Goal: Task Accomplishment & Management: Manage account settings

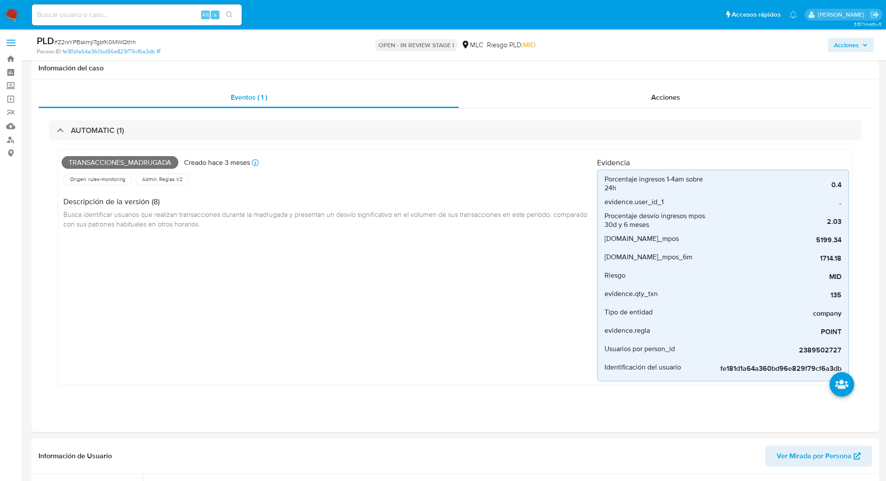
select select "10"
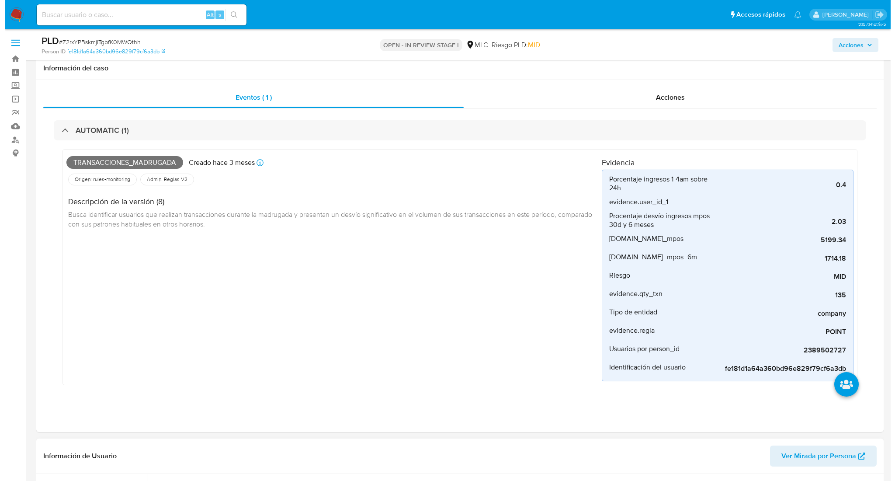
scroll to position [350, 0]
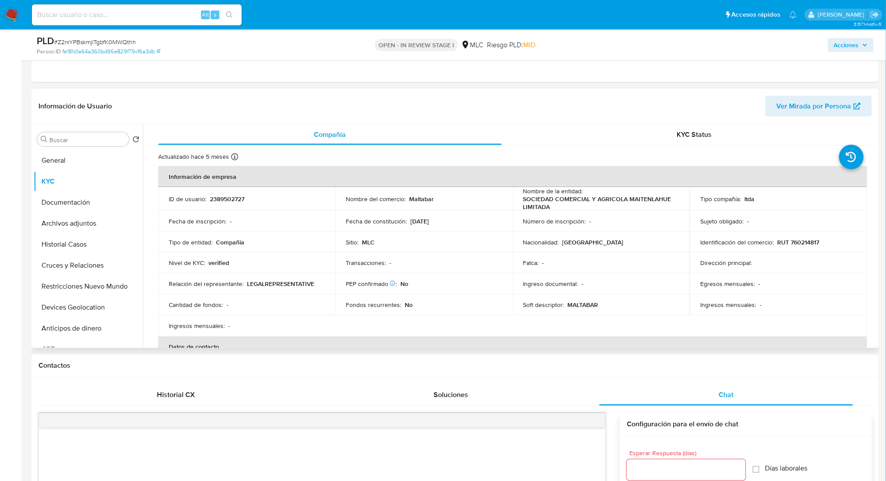
click at [587, 305] on p "MALTABAR" at bounding box center [583, 305] width 31 height 8
copy p "MALTABAR"
click at [633, 198] on p "SOCIEDAD COMERCIAL Y AGRICOLA MAITENLAHUE LIMITADA" at bounding box center [599, 203] width 153 height 16
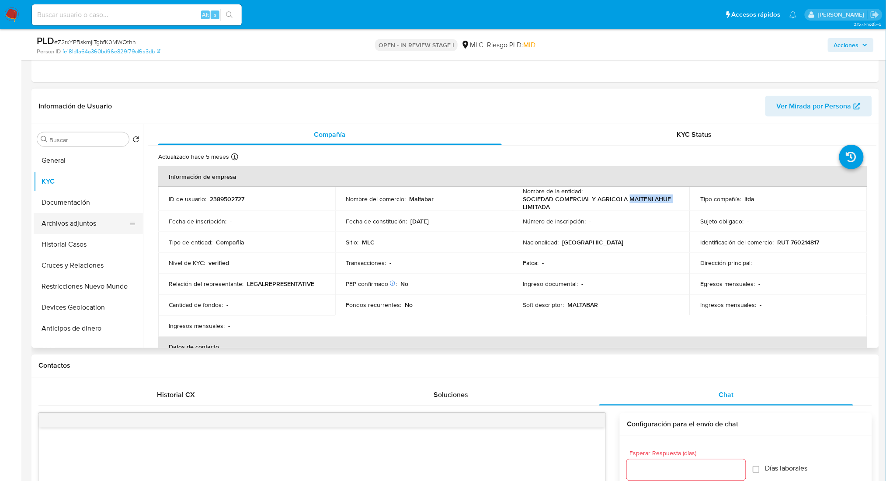
click at [91, 230] on button "Archivos adjuntos" at bounding box center [85, 223] width 102 height 21
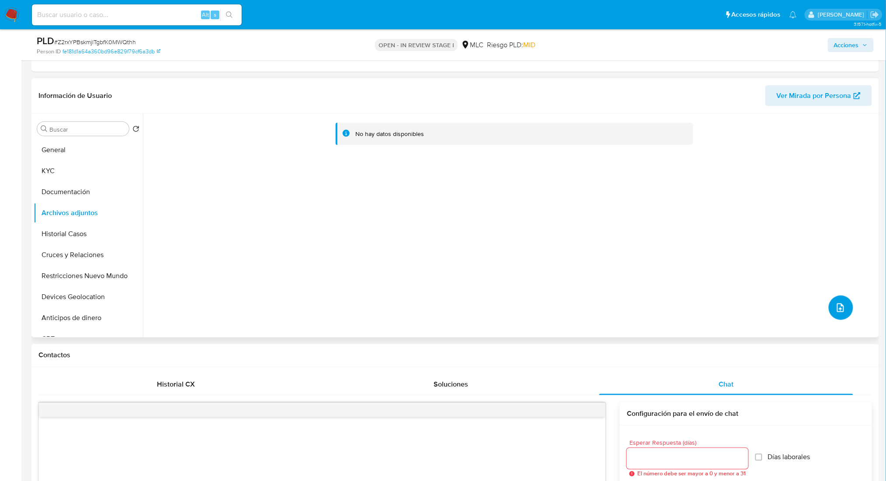
click at [835, 306] on icon "upload-file" at bounding box center [840, 307] width 10 height 10
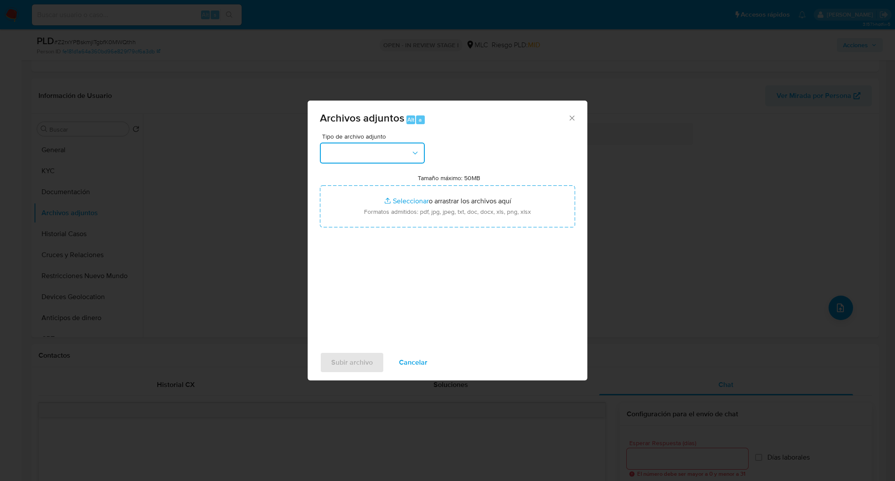
click at [401, 155] on button "button" at bounding box center [372, 152] width 105 height 21
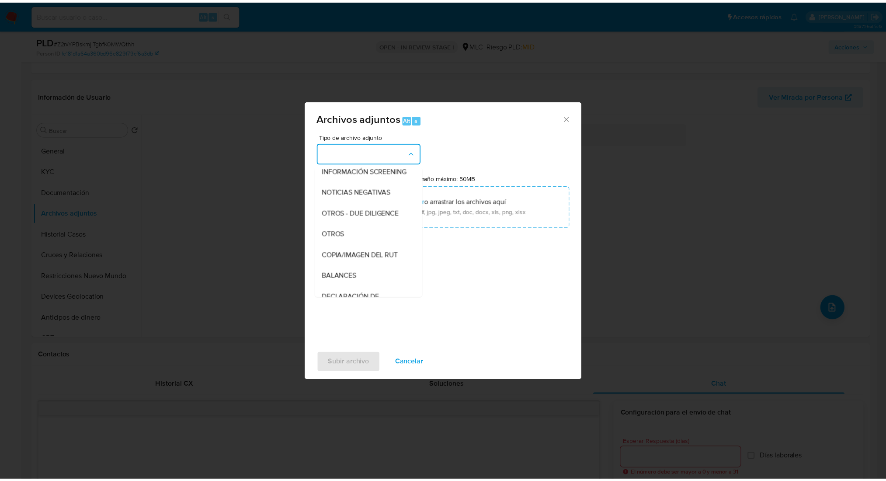
scroll to position [108, 0]
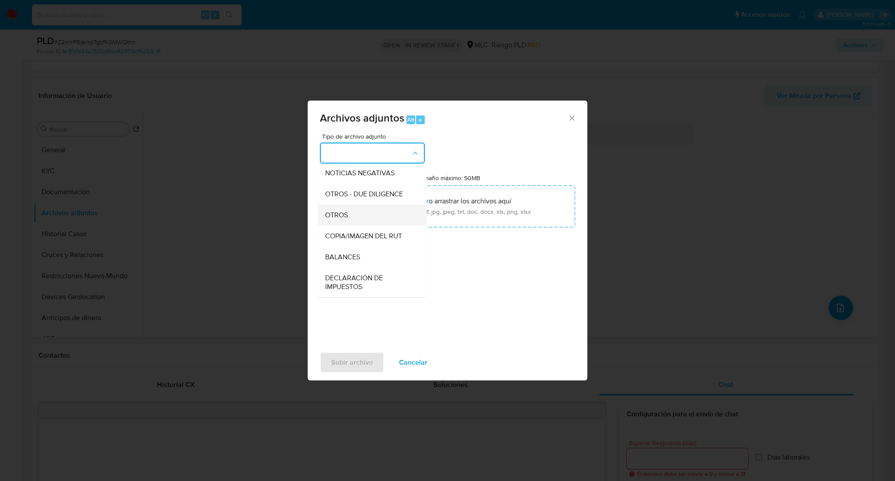
click at [375, 222] on div "OTROS" at bounding box center [369, 215] width 89 height 21
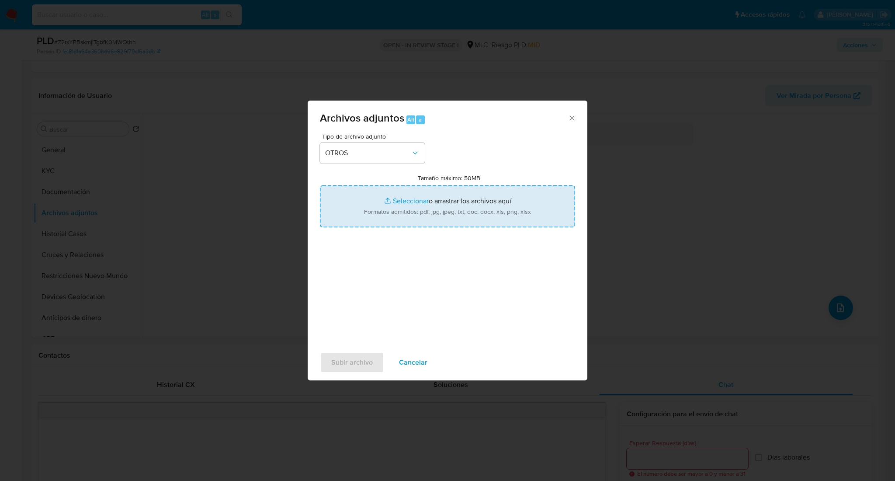
click at [375, 220] on input "Tamaño máximo: 50MB Seleccionar archivos" at bounding box center [447, 206] width 255 height 42
type input "C:\fakepath\2389502727Movimientos.xlsx"
click at [451, 190] on input "Tamaño máximo: 50MB Seleccionar archivos" at bounding box center [447, 206] width 255 height 42
click at [494, 205] on input "Tamaño máximo: 50MB Seleccionar archivos" at bounding box center [447, 206] width 255 height 42
type input "C:\fakepath\Case Log - 2389502727.pdf"
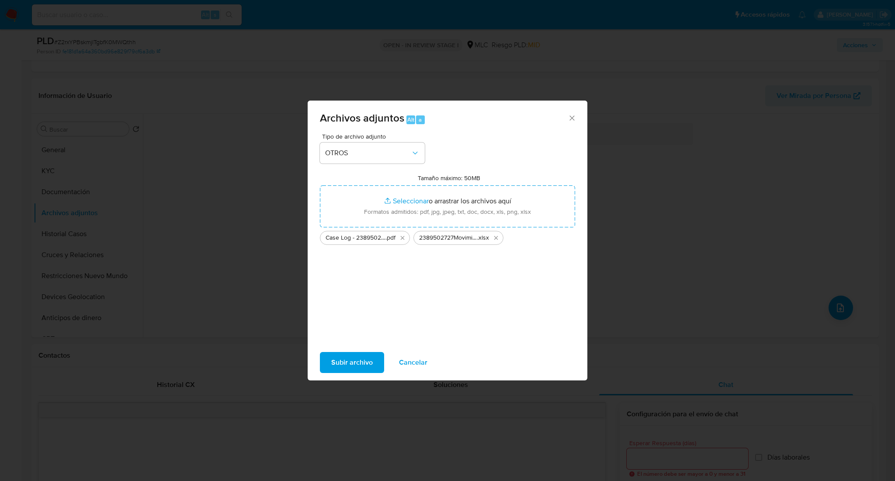
click at [366, 354] on span "Subir archivo" at bounding box center [352, 362] width 42 height 19
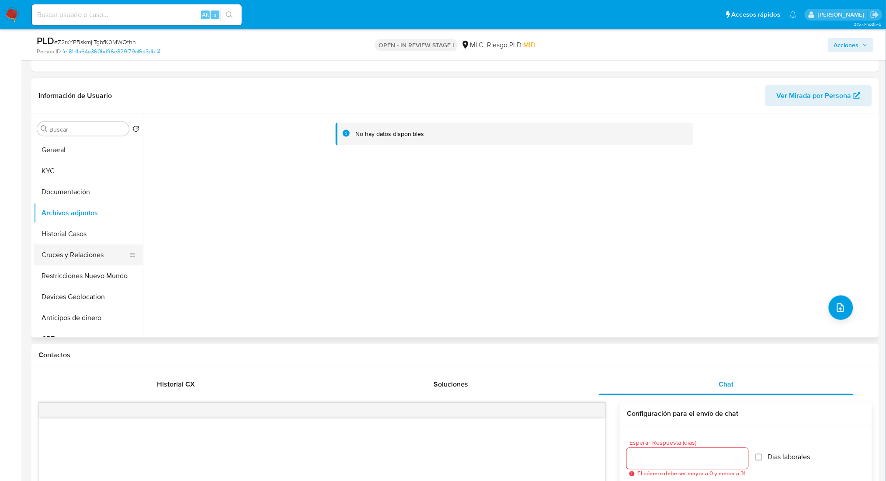
click at [50, 257] on button "Cruces y Relaciones" at bounding box center [85, 254] width 102 height 21
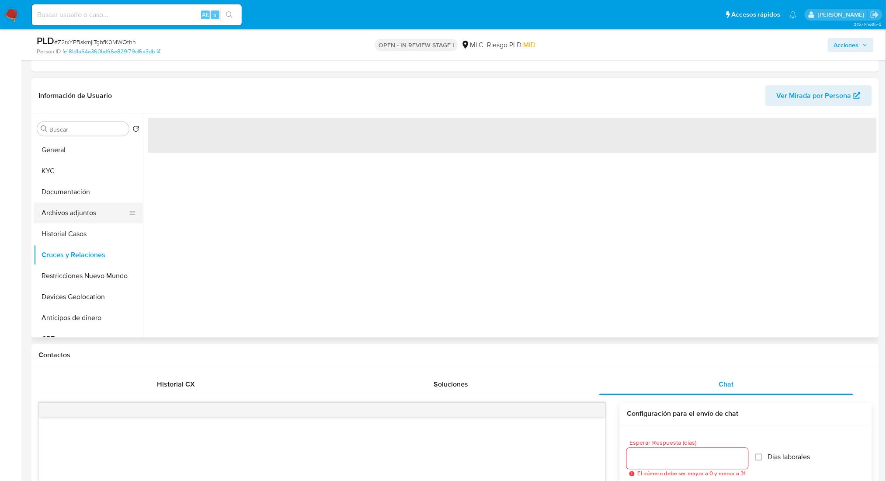
click at [69, 216] on button "Archivos adjuntos" at bounding box center [85, 212] width 102 height 21
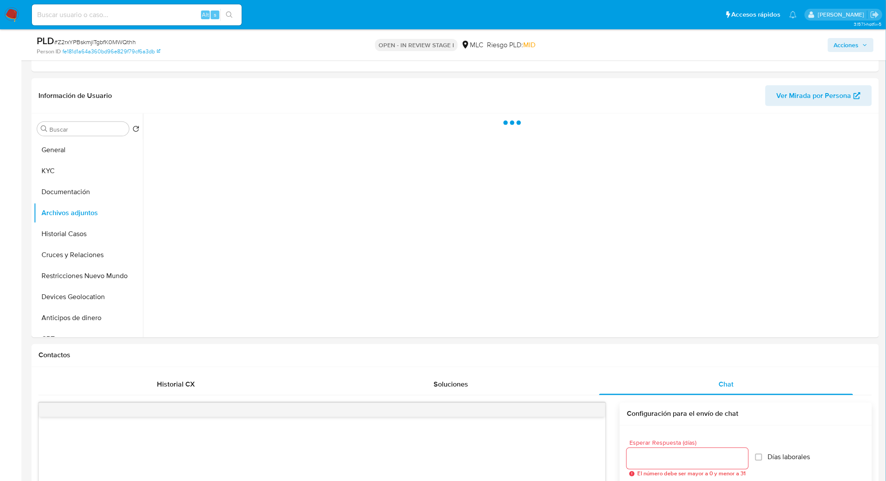
click at [840, 48] on span "Acciones" at bounding box center [846, 45] width 25 height 14
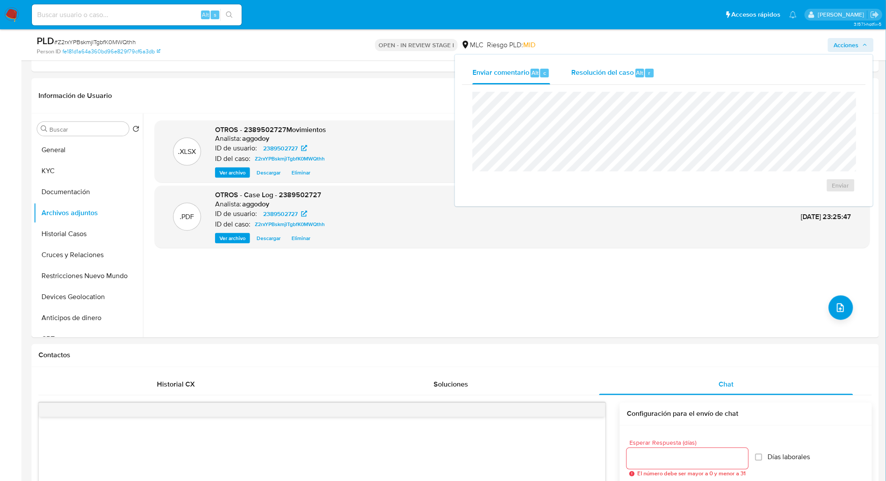
click at [624, 75] on span "Resolución del caso" at bounding box center [602, 72] width 62 height 10
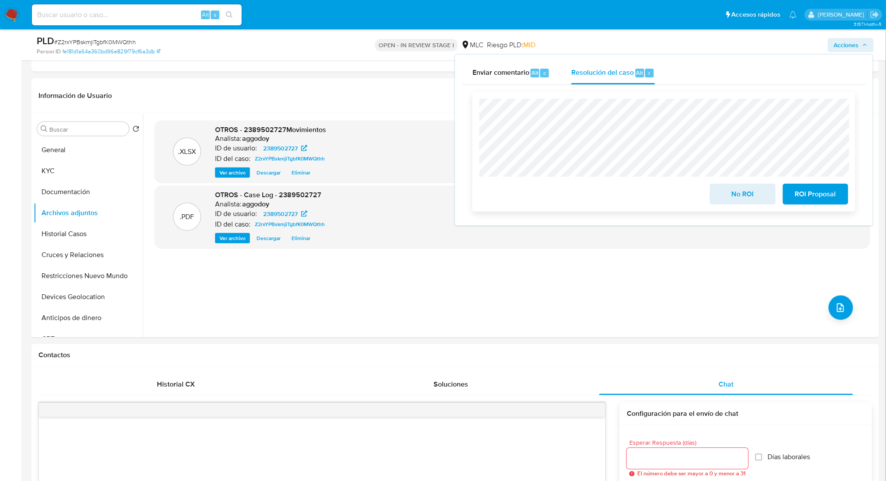
click at [711, 198] on button "No ROI" at bounding box center [743, 194] width 66 height 21
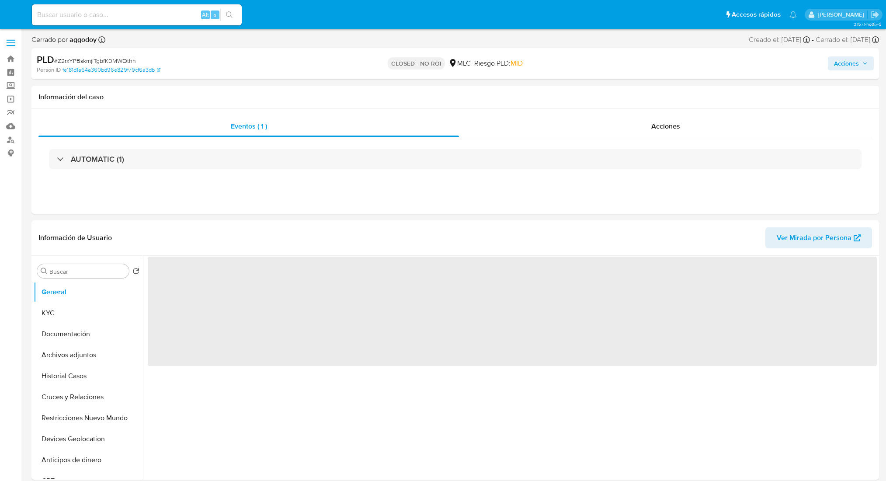
select select "10"
